Goal: Navigation & Orientation: Find specific page/section

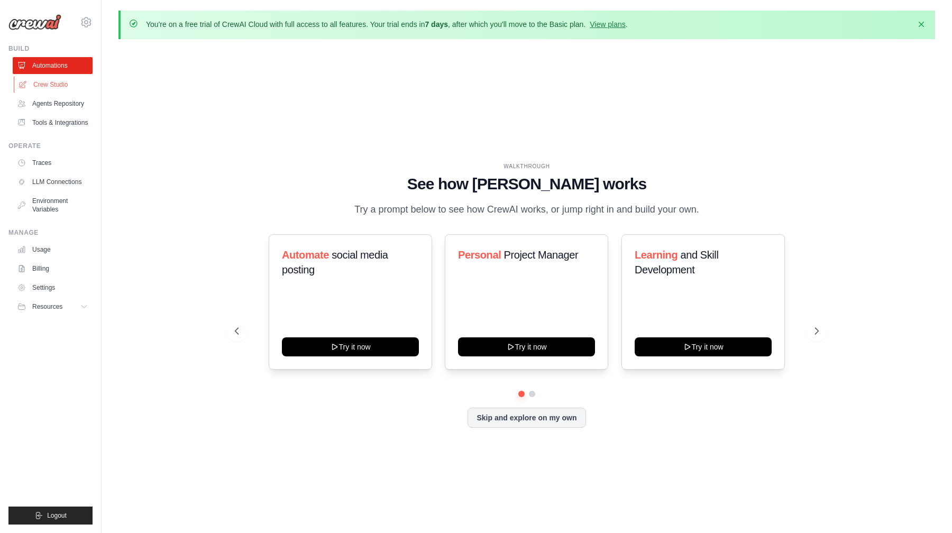
click at [56, 85] on link "Crew Studio" at bounding box center [54, 84] width 80 height 17
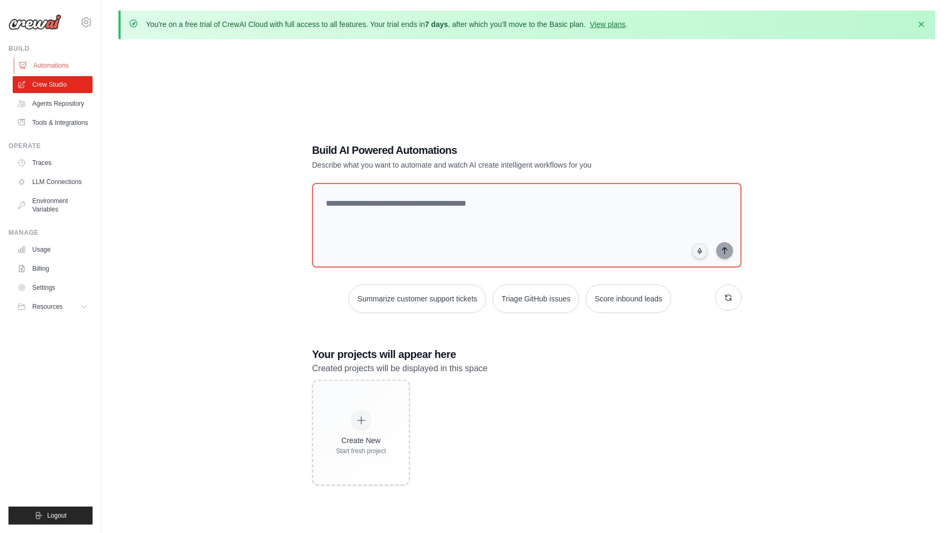
click at [43, 68] on link "Automations" at bounding box center [54, 65] width 80 height 17
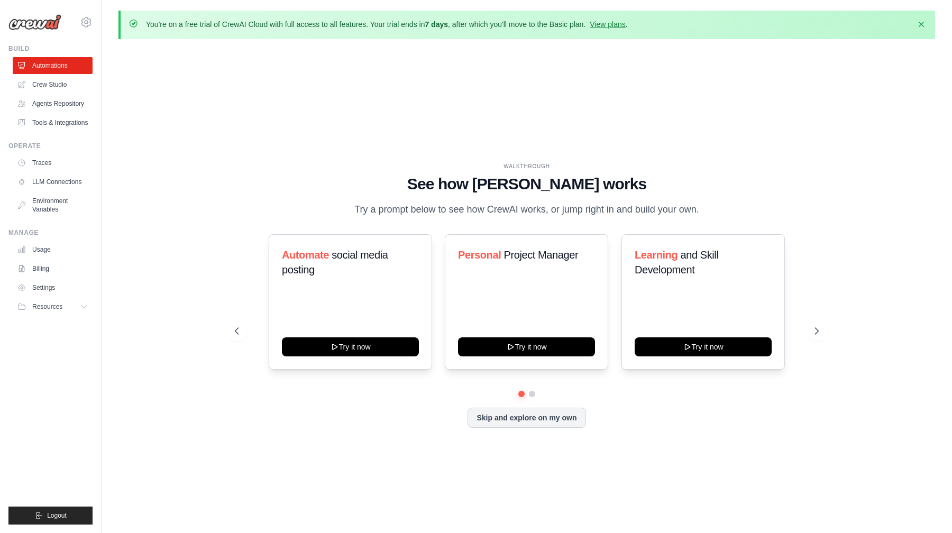
click at [359, 107] on div "WALKTHROUGH See how CrewAI works Try a prompt below to see how CrewAI works, or…" at bounding box center [527, 304] width 817 height 512
click at [21, 12] on div "lmduy2612@gmail.com Settings" at bounding box center [50, 17] width 84 height 34
click at [24, 19] on img at bounding box center [34, 22] width 53 height 16
